Goal: Find specific page/section: Find specific page/section

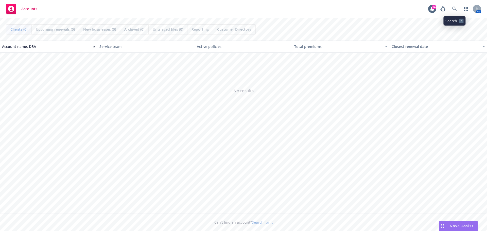
click at [454, 9] on icon at bounding box center [454, 9] width 4 height 4
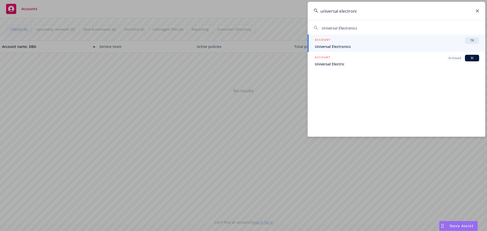
type input "universal electroni"
click at [347, 44] on div "ACCOUNT TR" at bounding box center [397, 40] width 164 height 7
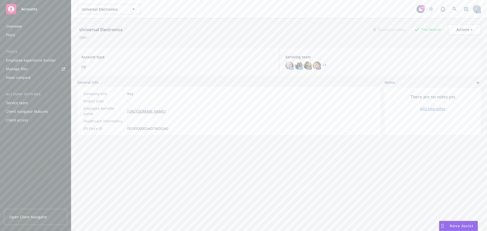
click at [332, 165] on div "Universal Electronics Business Insurance Total Rewards Actions DBA: - Account t…" at bounding box center [279, 131] width 404 height 225
drag, startPoint x: 19, startPoint y: 168, endPoint x: 36, endPoint y: 216, distance: 51.0
click at [36, 216] on span "Open Client Navigator" at bounding box center [28, 216] width 38 height 5
click at [39, 61] on div "Employee experience builder" at bounding box center [31, 60] width 50 height 8
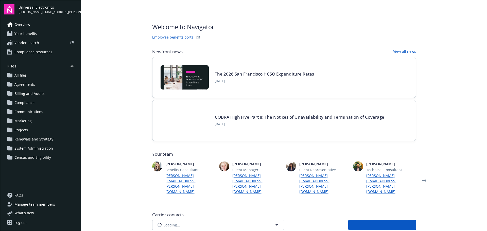
type input "Allied Benefit Systems LLC"
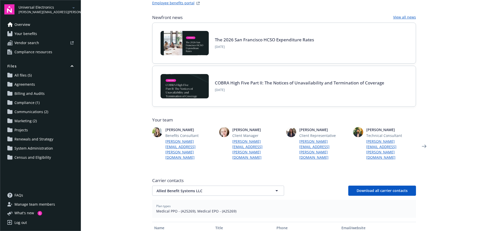
scroll to position [76, 0]
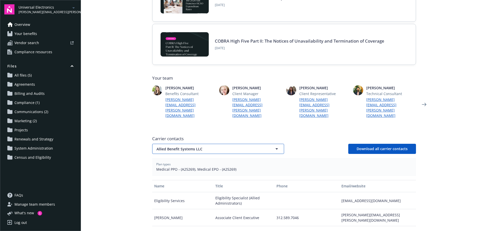
click at [227, 146] on span "Allied Benefit Systems LLC" at bounding box center [209, 148] width 106 height 5
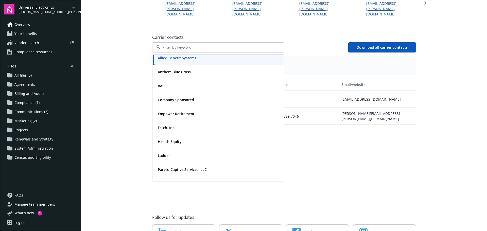
scroll to position [0, 0]
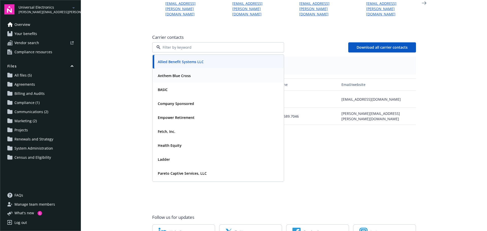
click at [191, 72] on div "Anthem Blue Cross" at bounding box center [218, 75] width 125 height 7
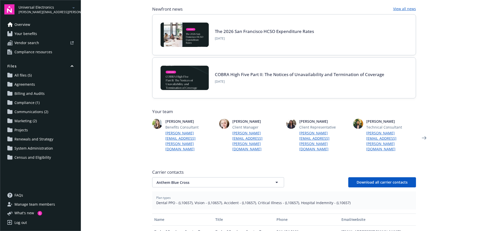
scroll to position [40, 0]
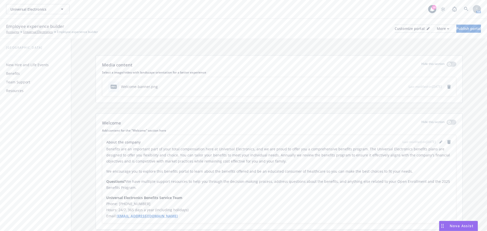
click at [17, 90] on div "Resources" at bounding box center [15, 91] width 18 height 8
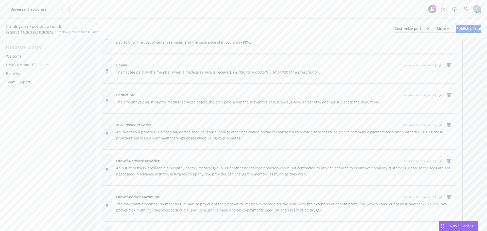
scroll to position [431, 0]
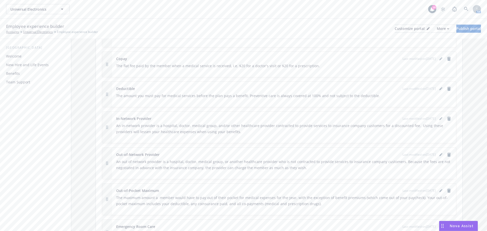
click at [9, 80] on div "Team Support" at bounding box center [18, 82] width 24 height 8
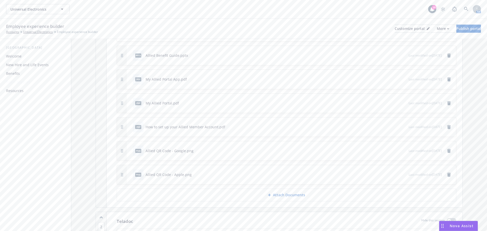
scroll to position [406, 0]
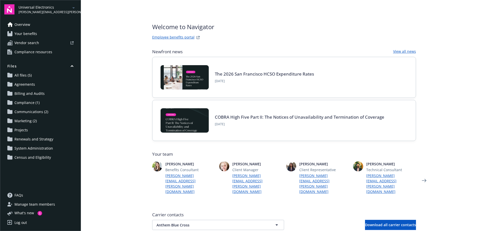
scroll to position [40, 0]
